Goal: Information Seeking & Learning: Understand process/instructions

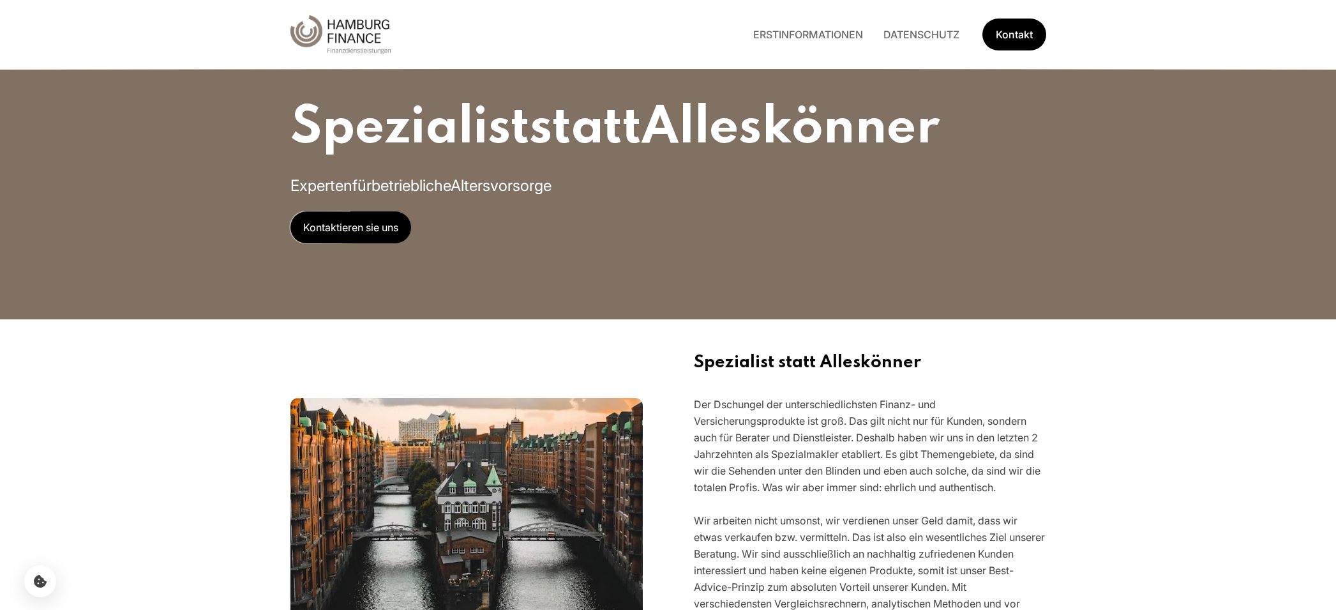
click at [580, 254] on div "Spezialist statt Alleskönner Experten für betriebliche Altersvorsorge Kontaktie…" at bounding box center [668, 159] width 817 height 319
click at [347, 221] on span "Kontaktieren sie uns" at bounding box center [350, 227] width 121 height 32
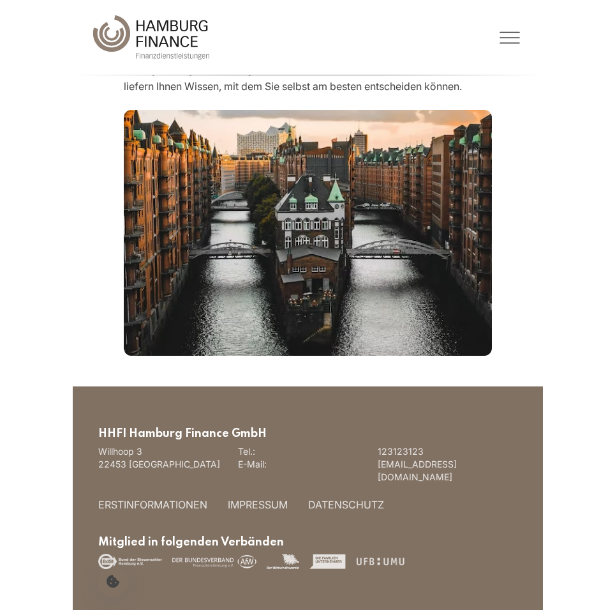
scroll to position [256, 0]
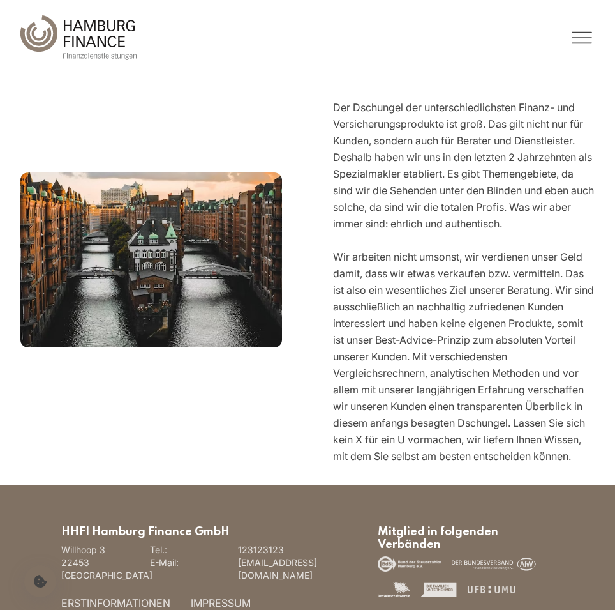
click at [553, 41] on button "Toggle Menu" at bounding box center [480, 38] width 229 height 26
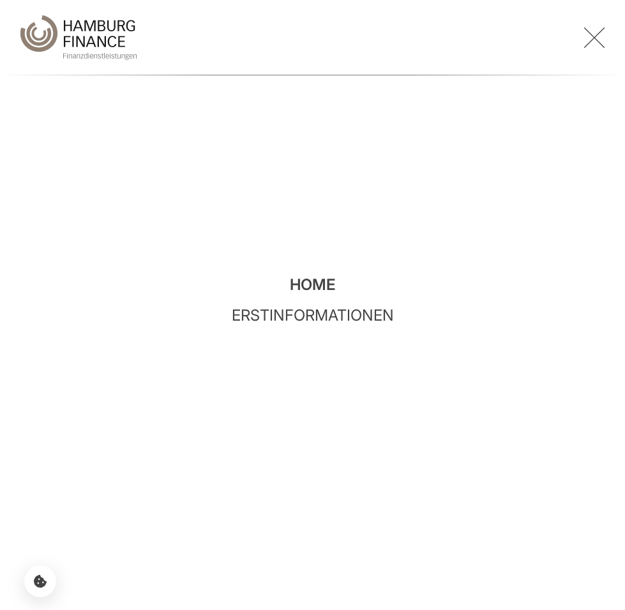
click at [605, 41] on div "ERSTINFORMATIONEN DATENSCHUTZ Kontakt" at bounding box center [312, 37] width 625 height 75
click at [592, 43] on icon "Toggle Menu" at bounding box center [594, 38] width 20 height 26
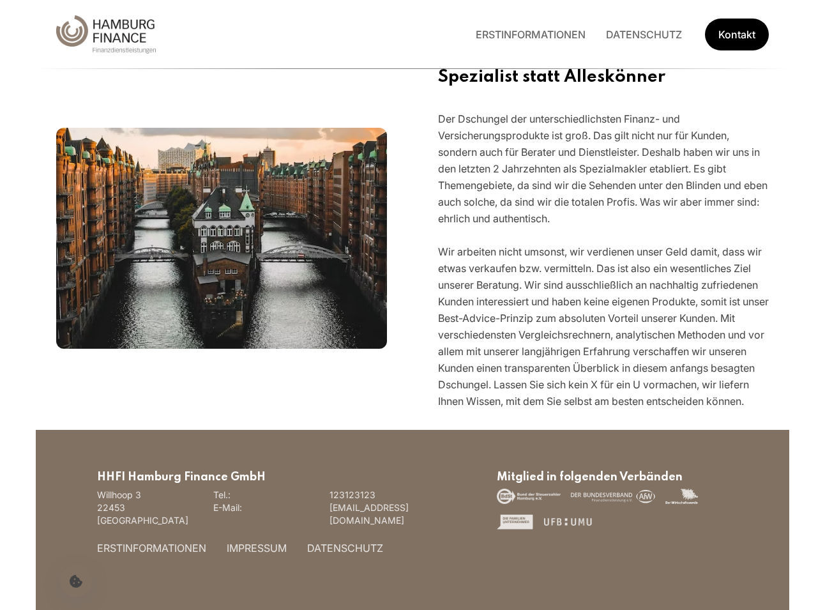
scroll to position [244, 0]
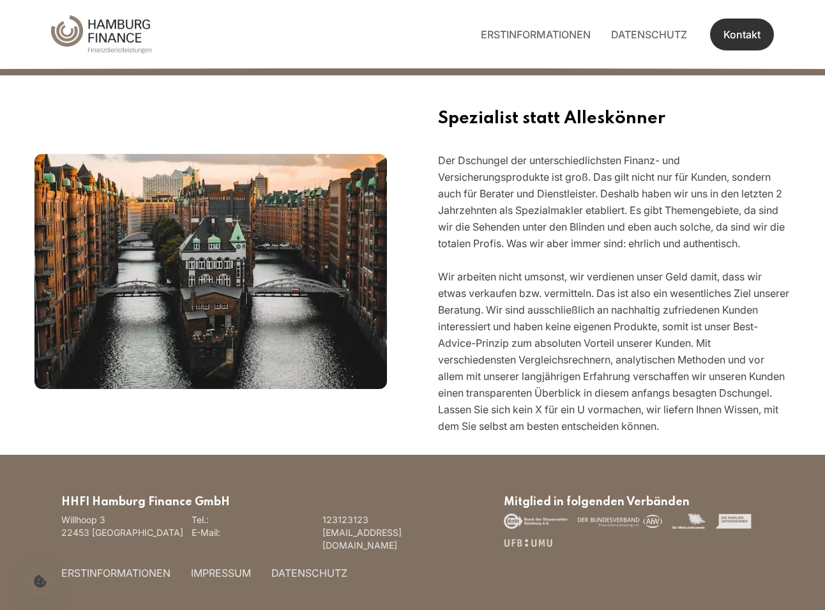
click at [746, 40] on link "Kontakt" at bounding box center [742, 35] width 64 height 32
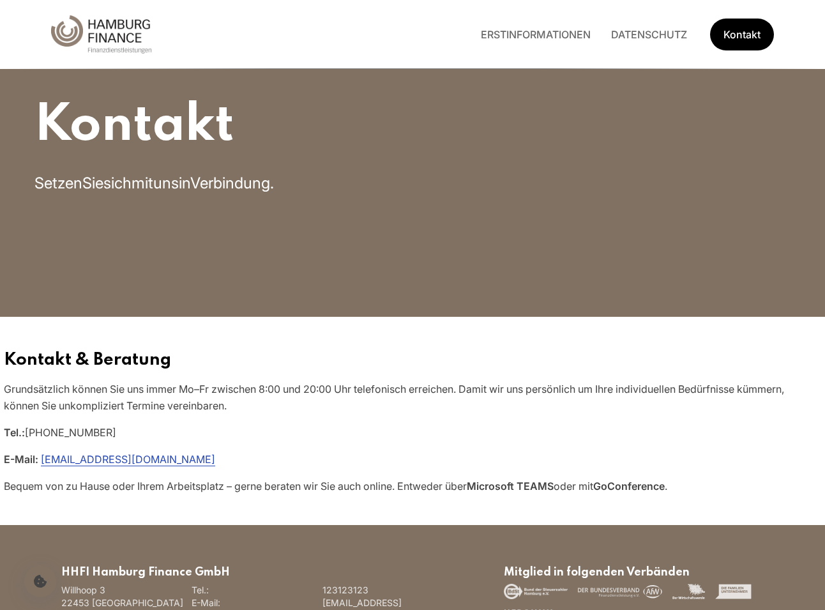
scroll to position [0, 0]
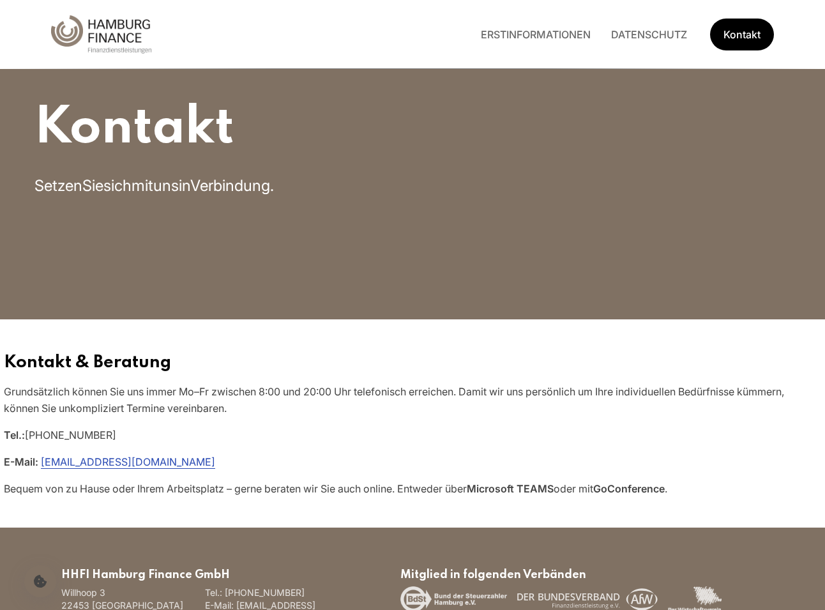
click at [130, 33] on img "Hauptseite besuchen" at bounding box center [101, 34] width 100 height 38
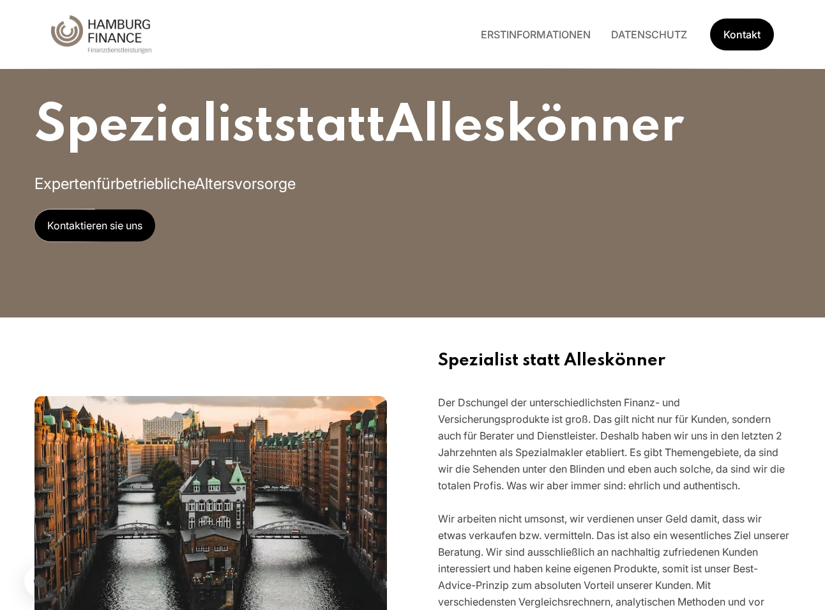
scroll to position [3, 0]
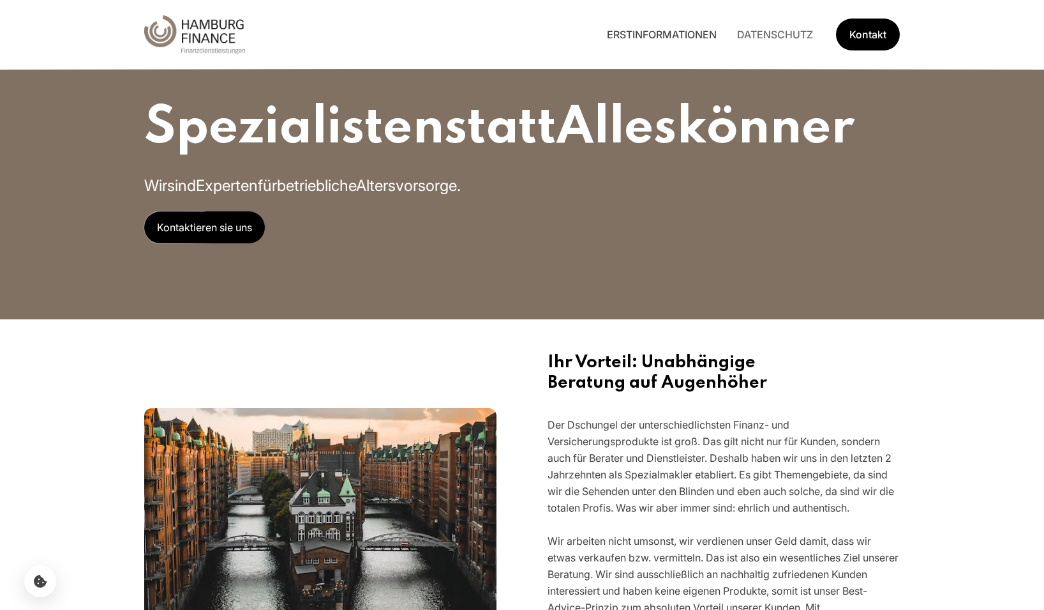
click at [662, 28] on link "ERSTINFORMATIONEN" at bounding box center [662, 34] width 130 height 13
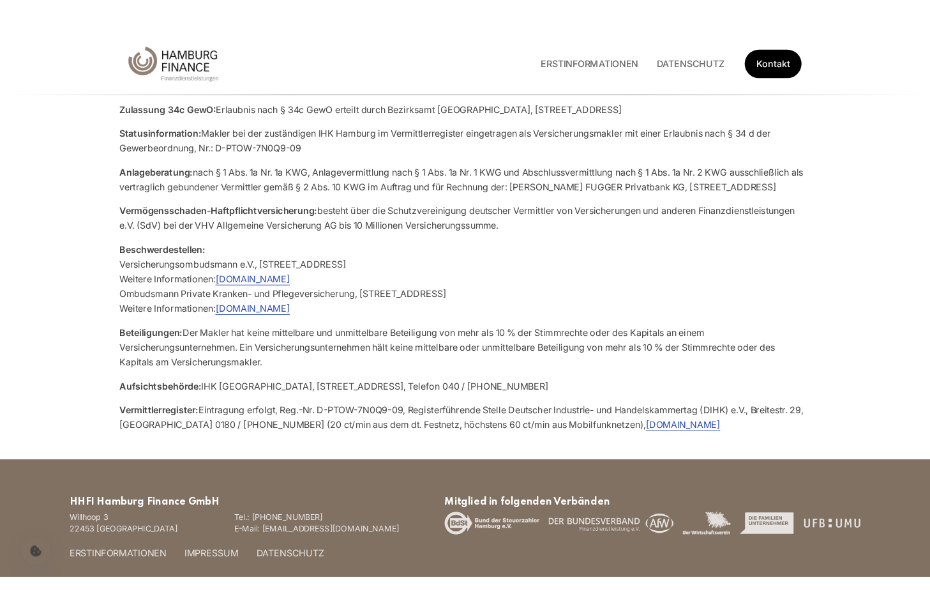
scroll to position [553, 0]
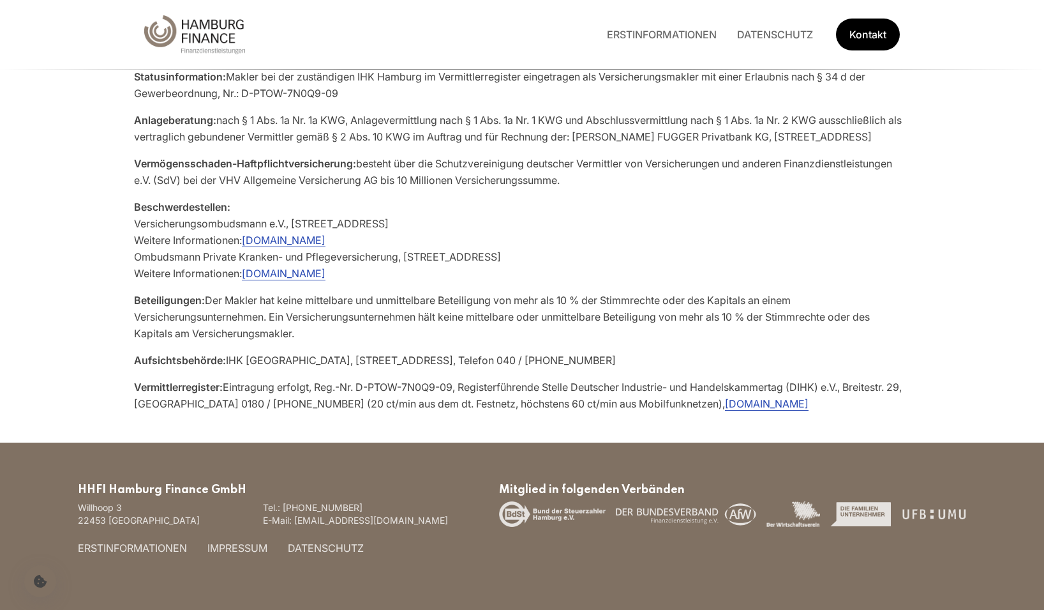
drag, startPoint x: 649, startPoint y: 543, endPoint x: 609, endPoint y: 513, distance: 50.1
click at [648, 543] on div "Mitglied in folgenden Verbänden" at bounding box center [732, 526] width 467 height 86
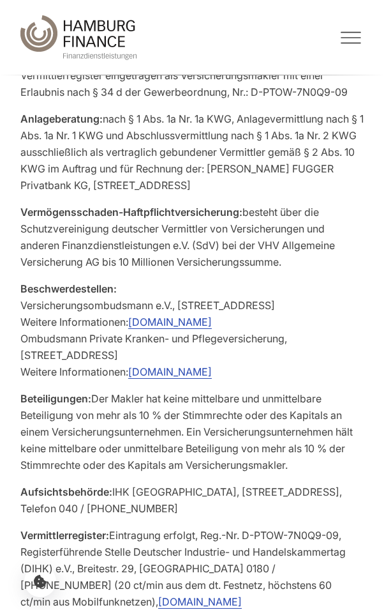
scroll to position [800, 0]
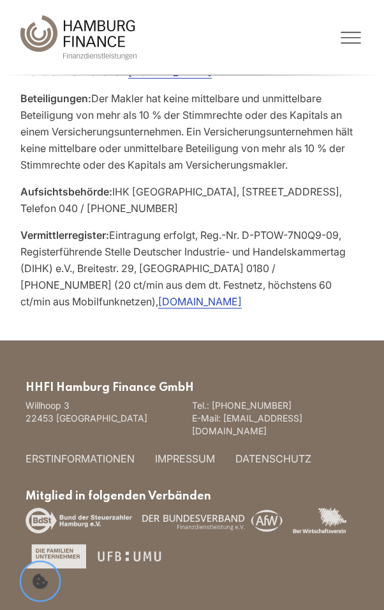
click at [33, 578] on icon "Cookie-Einstellungen öffnen" at bounding box center [40, 580] width 15 height 15
click at [36, 582] on icon "Cookie-Einstellungen öffnen" at bounding box center [40, 580] width 15 height 15
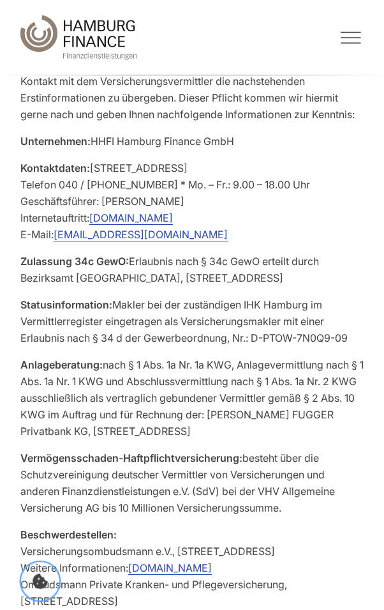
scroll to position [0, 0]
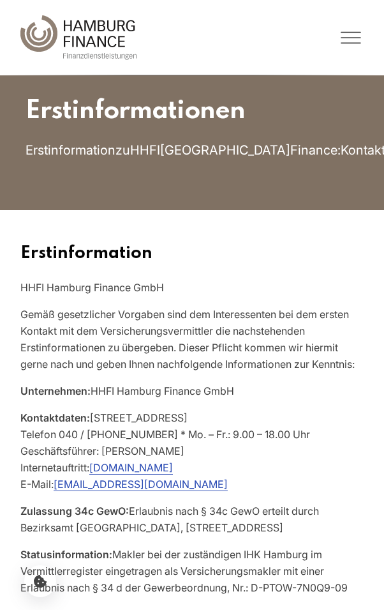
click at [352, 40] on icon "Toggle Menu" at bounding box center [351, 38] width 26 height 26
click at [342, 40] on icon "Toggle Menu" at bounding box center [351, 38] width 26 height 26
click at [355, 31] on icon "Toggle Menu" at bounding box center [351, 38] width 26 height 26
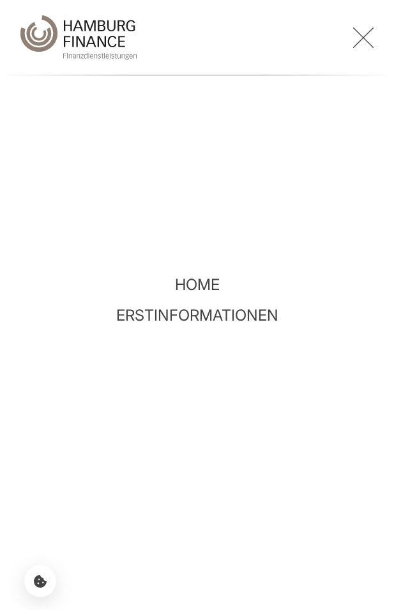
click at [366, 31] on icon "Toggle Menu" at bounding box center [363, 38] width 20 height 26
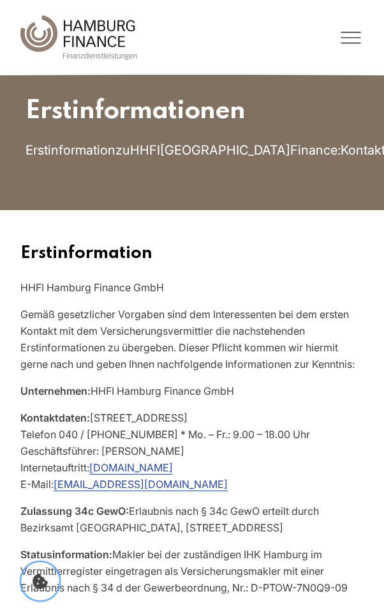
click at [50, 585] on button "Cookie Icon" at bounding box center [40, 581] width 38 height 38
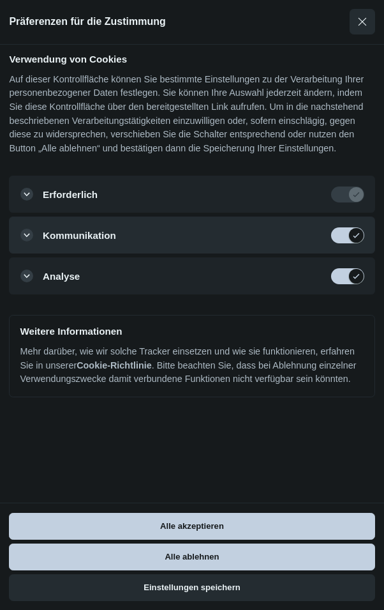
click at [15, 248] on button "Kommunikation 1 Dienstleistungen" at bounding box center [192, 234] width 366 height 37
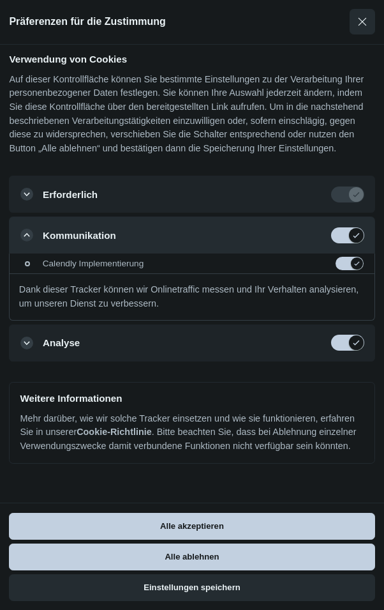
click at [18, 250] on button "Kommunikation 1 Dienstleistungen" at bounding box center [192, 234] width 366 height 37
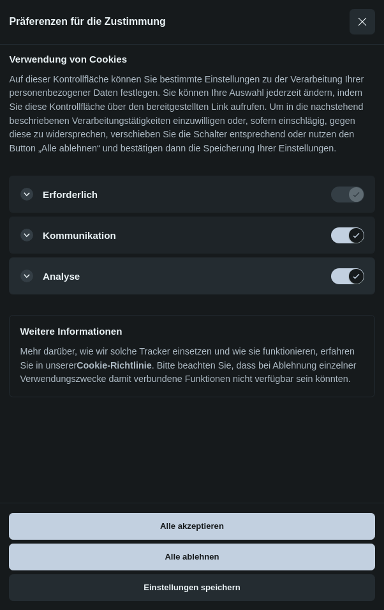
click at [29, 291] on button "Analyse 2 Dienstleistungen" at bounding box center [192, 275] width 366 height 37
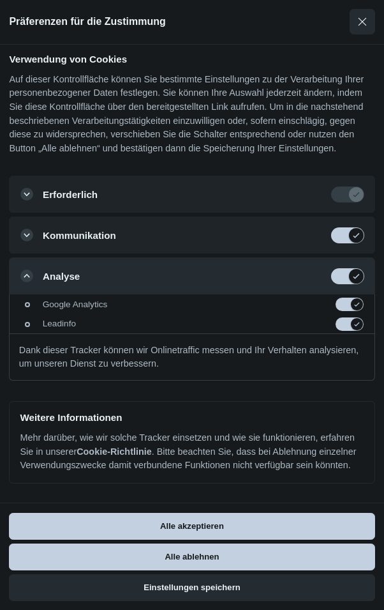
click at [28, 291] on button "Analyse 2 Dienstleistungen" at bounding box center [192, 275] width 366 height 37
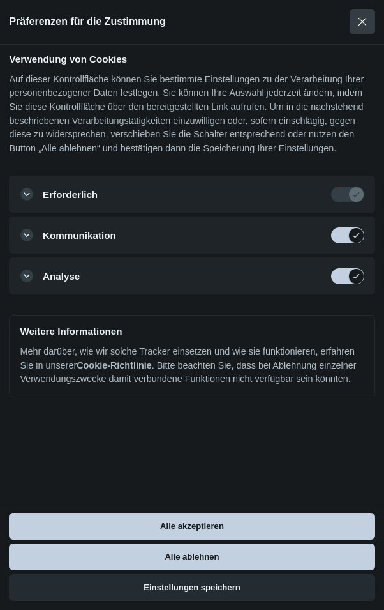
click at [354, 24] on button "Modal schließen" at bounding box center [363, 22] width 26 height 26
